Goal: Information Seeking & Learning: Learn about a topic

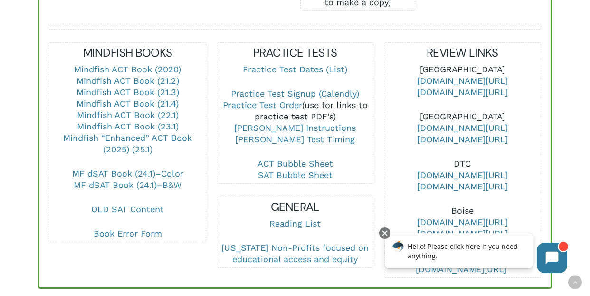
scroll to position [370, 0]
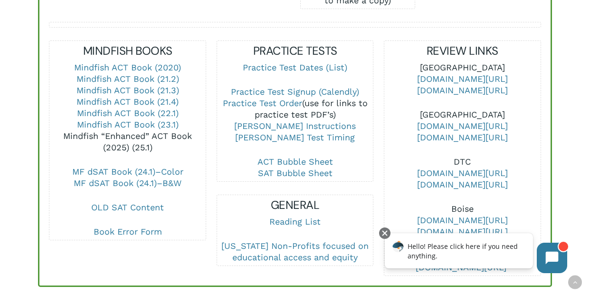
click at [117, 131] on link "Mindfish “Enhanced” ACT Book (2025) (25.1)" at bounding box center [127, 141] width 129 height 21
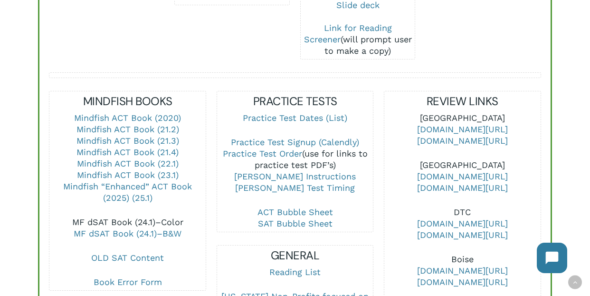
scroll to position [320, 0]
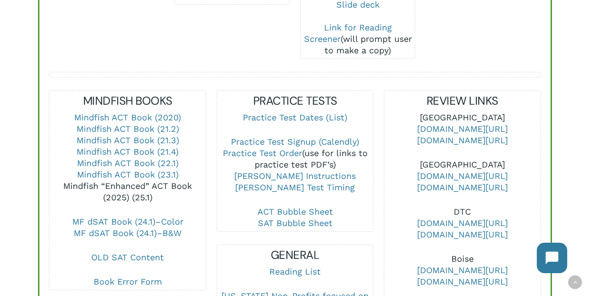
click at [124, 181] on link "Mindfish “Enhanced” ACT Book (2025) (25.1)" at bounding box center [127, 191] width 129 height 21
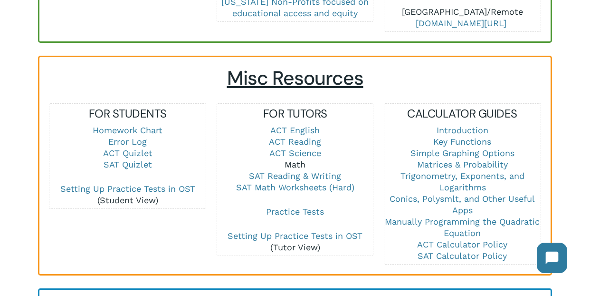
scroll to position [614, 0]
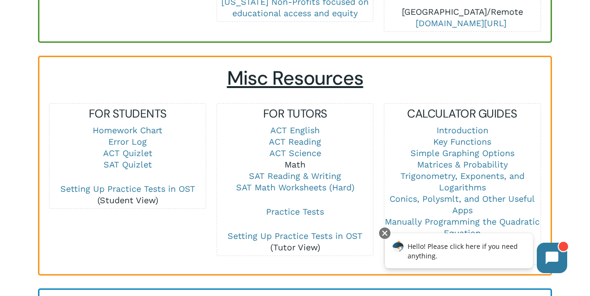
click at [295, 159] on link "Math" at bounding box center [295, 164] width 21 height 10
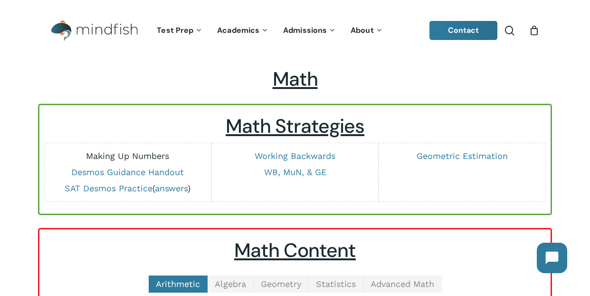
click at [134, 154] on link "Making Up Numbers" at bounding box center [127, 156] width 83 height 10
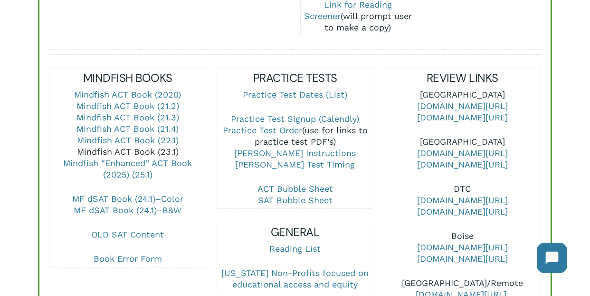
click at [119, 146] on link "Mindfish ACT Book (23.1)" at bounding box center [128, 151] width 102 height 10
